Goal: Use online tool/utility: Utilize a website feature to perform a specific function

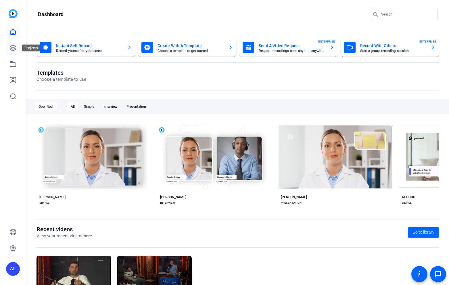
click at [11, 47] on icon at bounding box center [13, 48] width 6 height 6
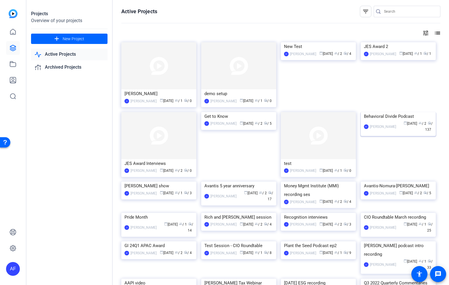
click at [372, 112] on img at bounding box center [398, 112] width 75 height 0
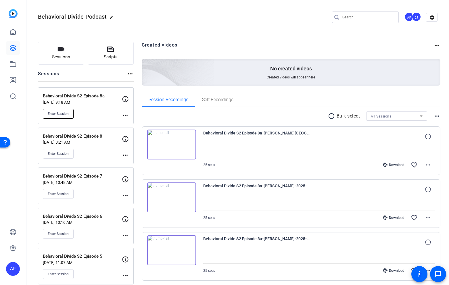
click at [53, 113] on span "Enter Session" at bounding box center [58, 114] width 21 height 5
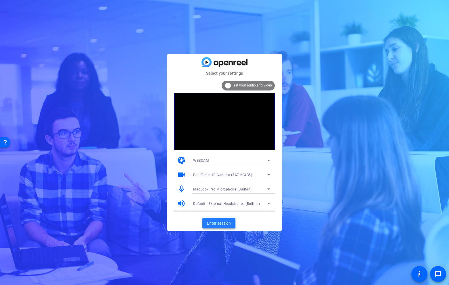
click at [214, 225] on span "Enter session" at bounding box center [219, 224] width 24 height 6
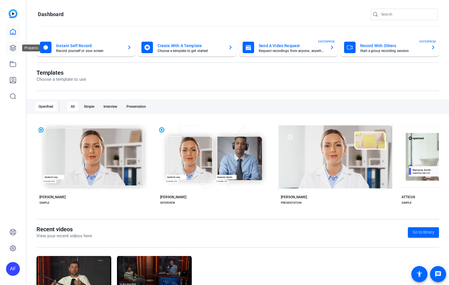
click at [12, 46] on icon at bounding box center [12, 48] width 7 height 7
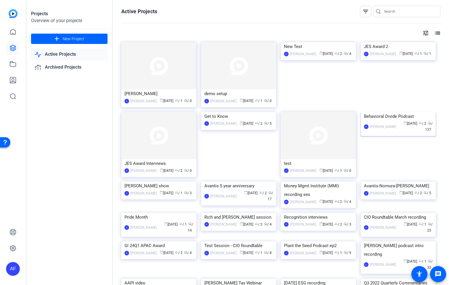
click at [390, 112] on img at bounding box center [398, 112] width 75 height 0
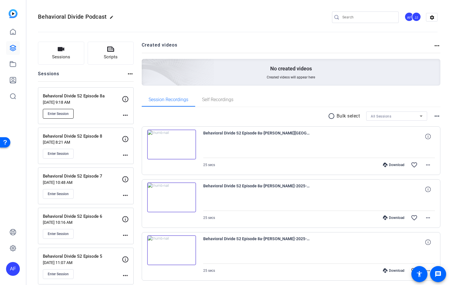
click at [65, 113] on span "Enter Session" at bounding box center [58, 114] width 21 height 5
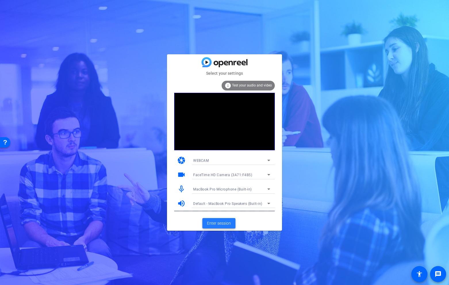
click at [212, 224] on span "Enter session" at bounding box center [219, 224] width 24 height 6
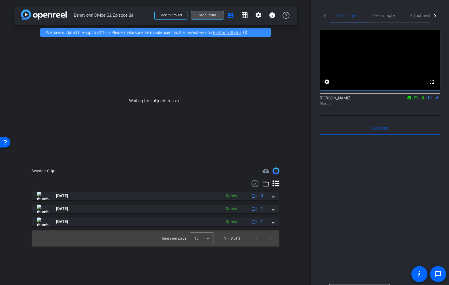
click at [210, 15] on span "Send invite" at bounding box center [207, 15] width 17 height 5
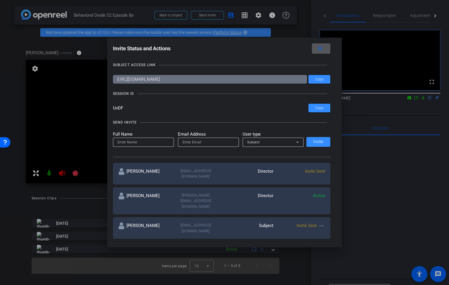
click at [325, 46] on span at bounding box center [321, 49] width 18 height 14
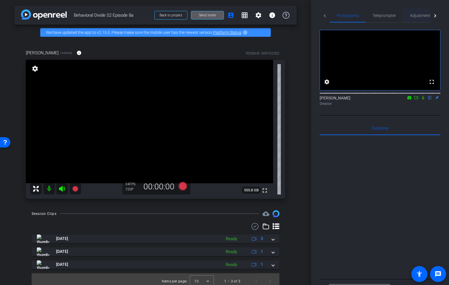
click at [415, 16] on span "Adjustments" at bounding box center [421, 16] width 23 height 4
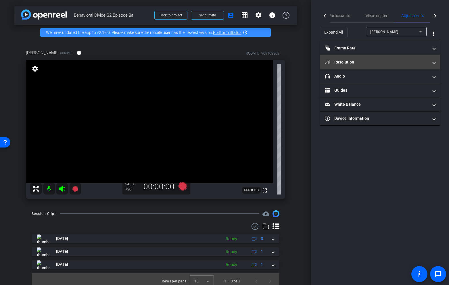
click at [368, 62] on mat-panel-title "Resolution" at bounding box center [377, 62] width 104 height 6
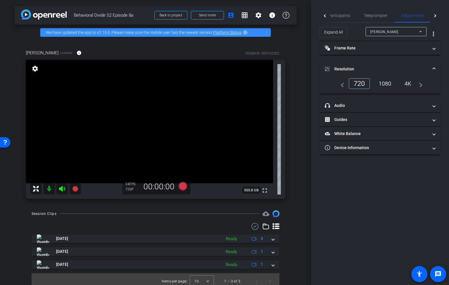
click at [384, 78] on mat-expansion-panel-header "Resolution" at bounding box center [380, 69] width 121 height 18
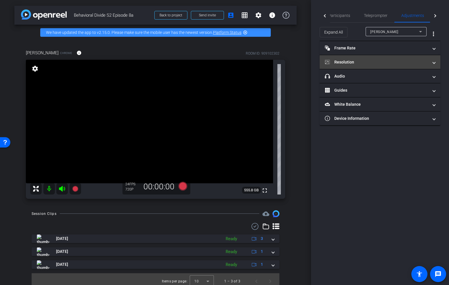
click at [376, 62] on mat-panel-title "Resolution" at bounding box center [377, 62] width 104 height 6
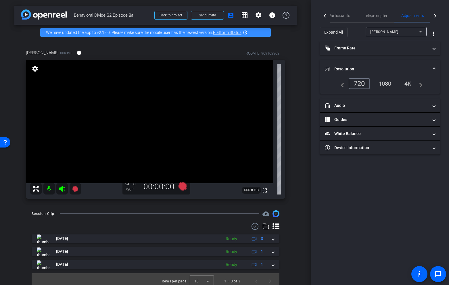
click at [384, 83] on div "1080" at bounding box center [385, 84] width 22 height 10
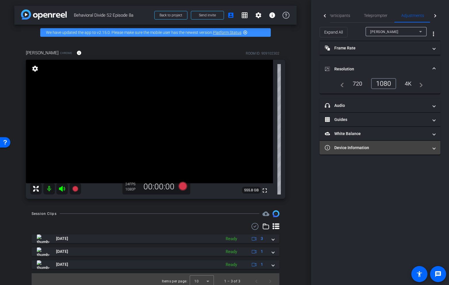
click at [379, 149] on mat-panel-title "Device Information" at bounding box center [377, 148] width 104 height 6
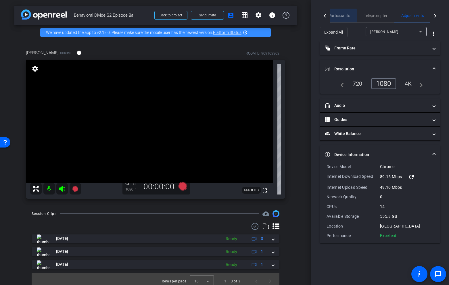
click at [339, 16] on span "Participants" at bounding box center [339, 16] width 22 height 4
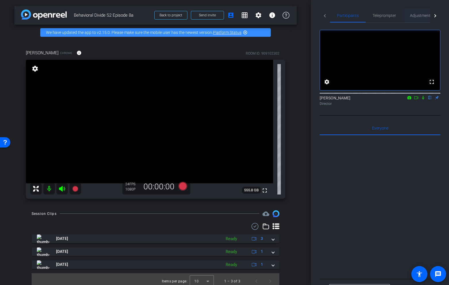
click at [422, 15] on span "Adjustments" at bounding box center [421, 16] width 23 height 4
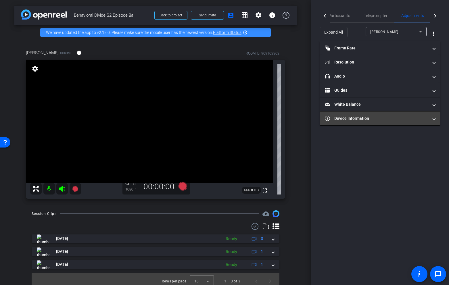
click at [365, 120] on mat-panel-title "Device Information" at bounding box center [377, 119] width 104 height 6
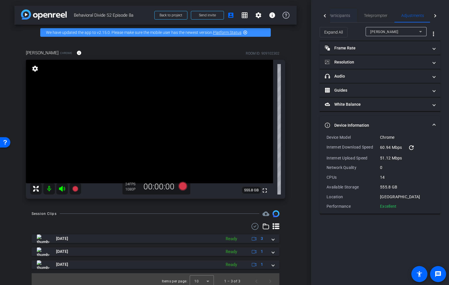
click at [335, 16] on span "Participants" at bounding box center [339, 16] width 22 height 4
